Goal: Task Accomplishment & Management: Manage account settings

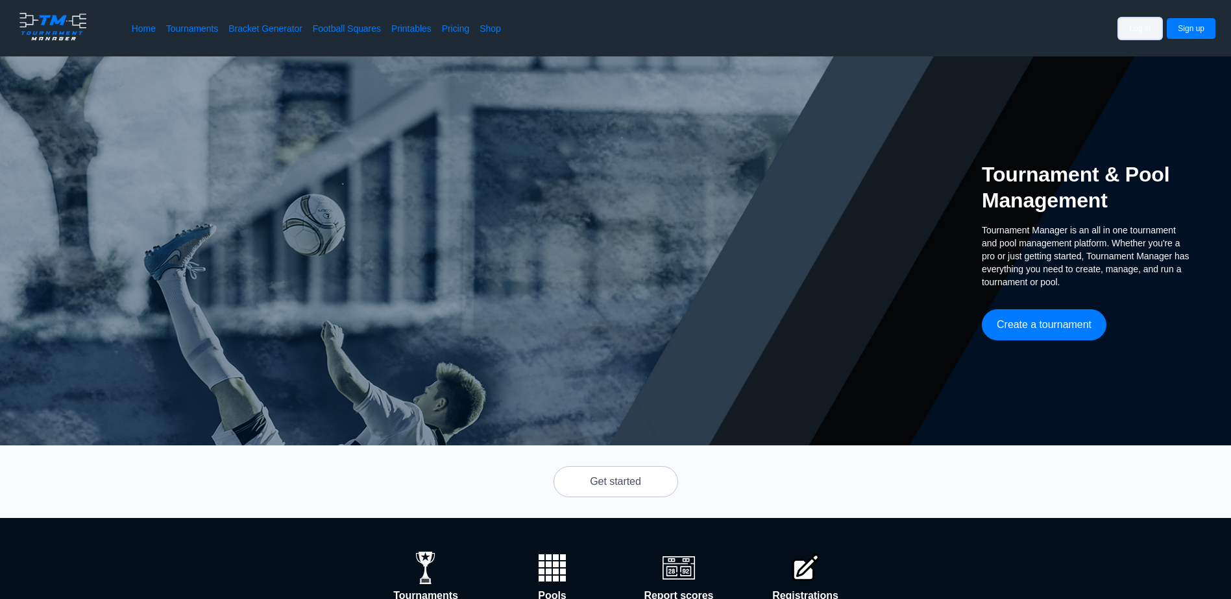
click at [1162, 27] on button "Log in" at bounding box center [1139, 28] width 43 height 21
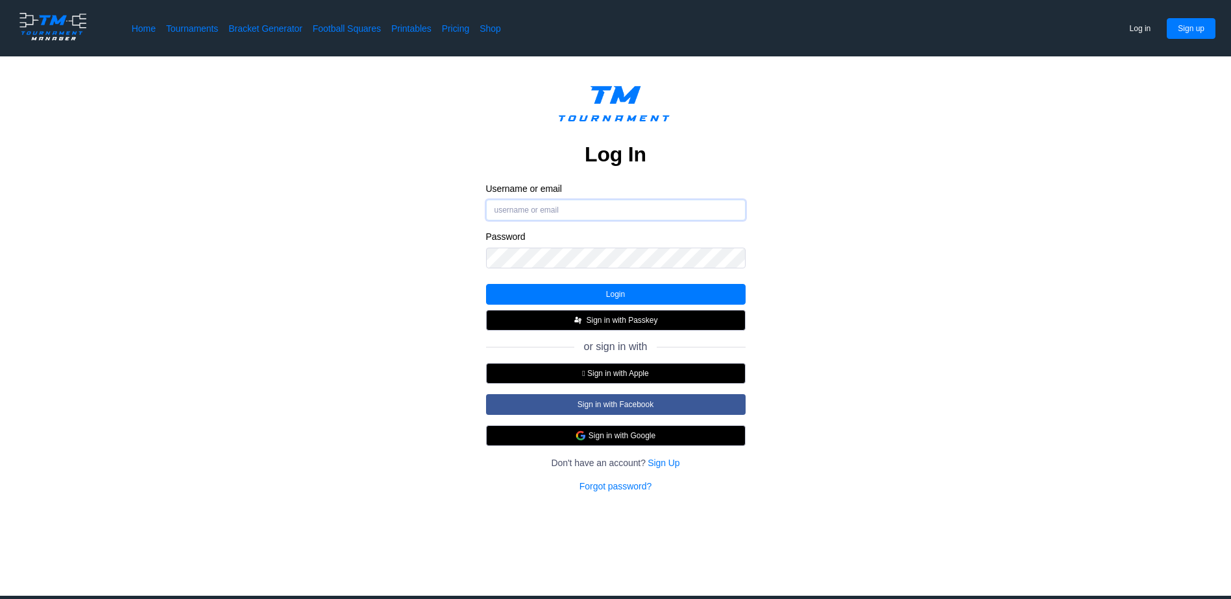
click at [731, 218] on input "Username or email" at bounding box center [615, 210] width 259 height 21
type input "[EMAIL_ADDRESS][DOMAIN_NAME]"
click at [710, 297] on button "Login" at bounding box center [615, 294] width 259 height 21
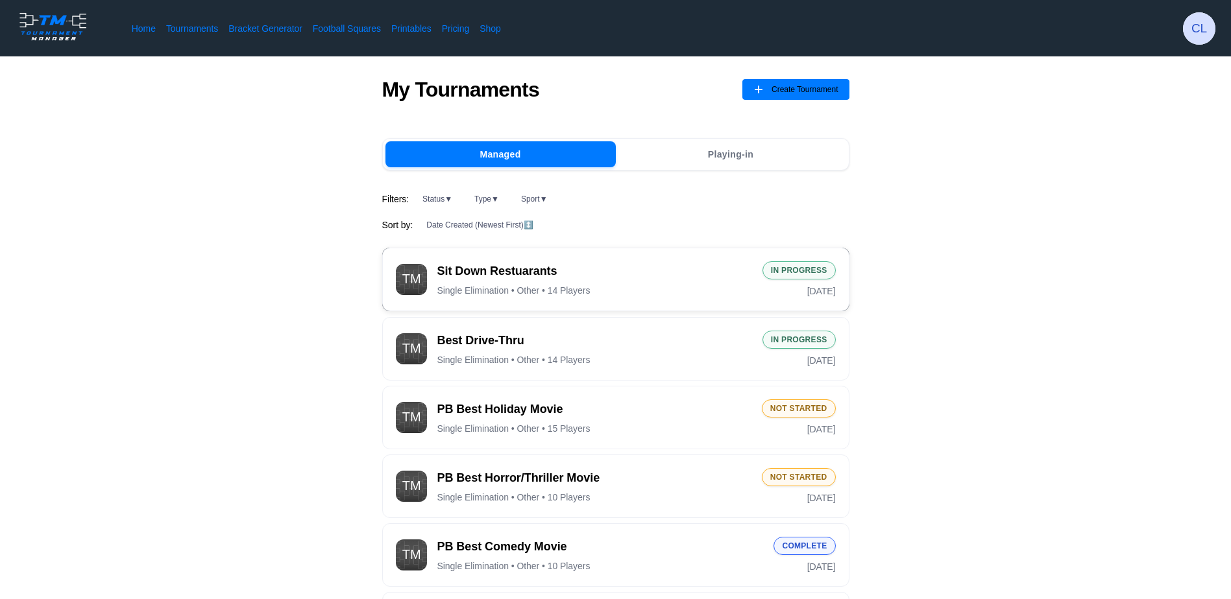
click at [750, 285] on div "Sit Down Restuarants Single Elimination • Other • 14 Players" at bounding box center [594, 279] width 315 height 33
